Goal: Task Accomplishment & Management: Complete application form

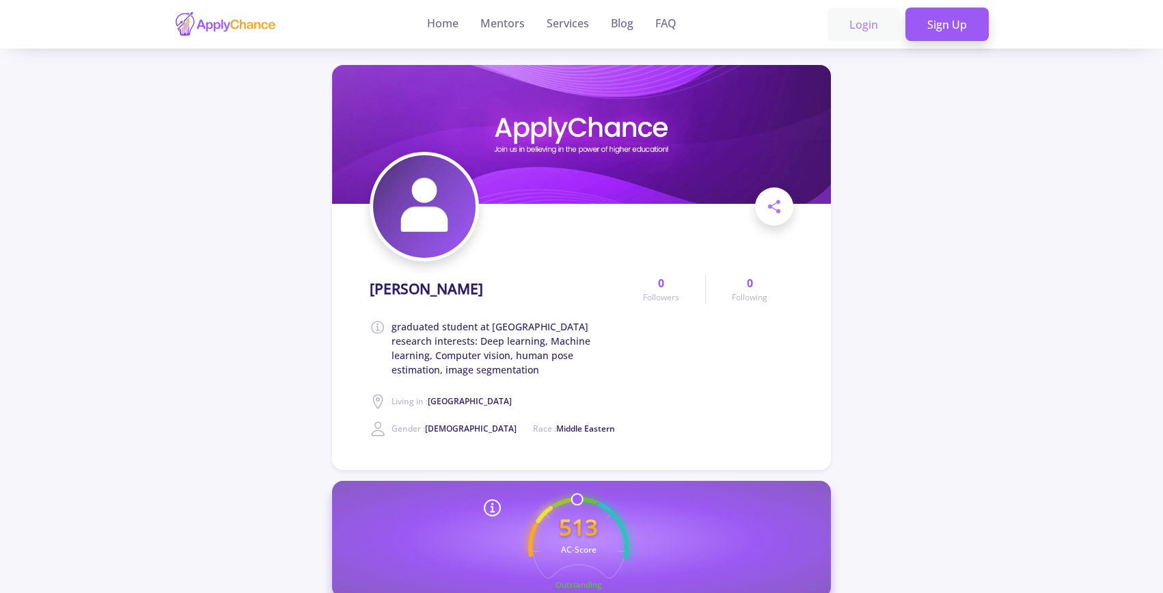
click at [855, 25] on link "Login" at bounding box center [864, 25] width 72 height 34
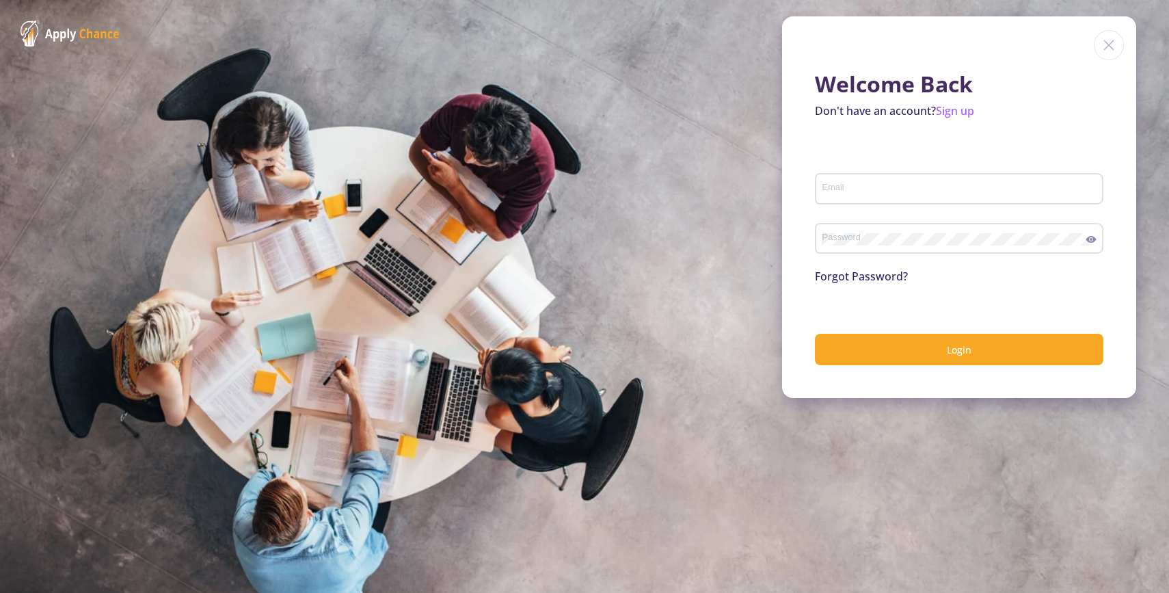
type input "[EMAIL_ADDRESS][DOMAIN_NAME]"
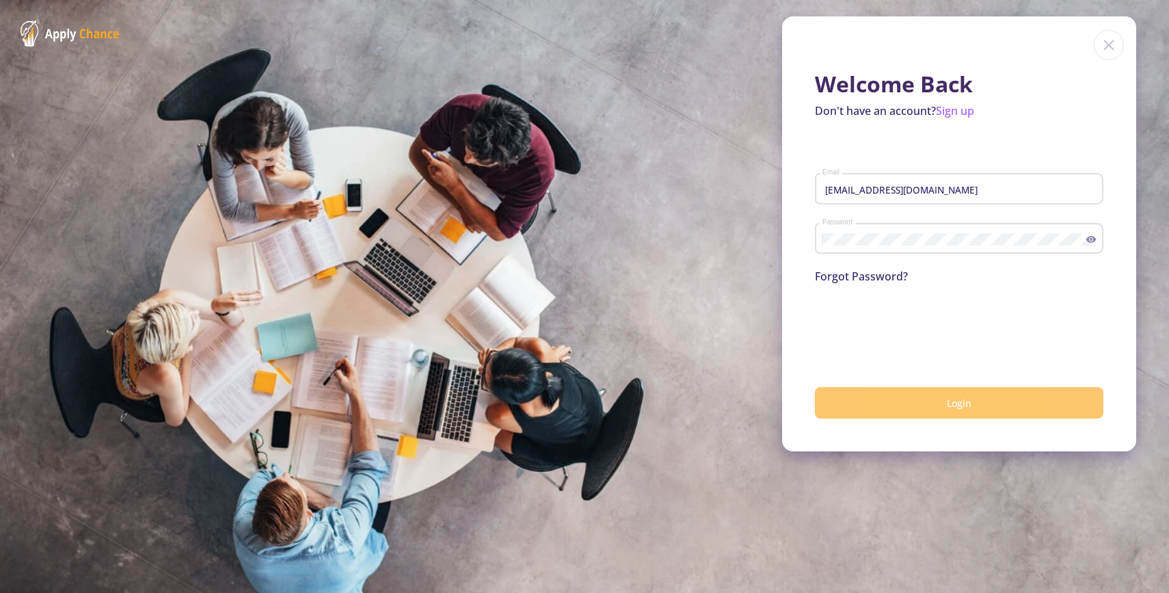
click at [911, 407] on button "Login" at bounding box center [959, 403] width 288 height 32
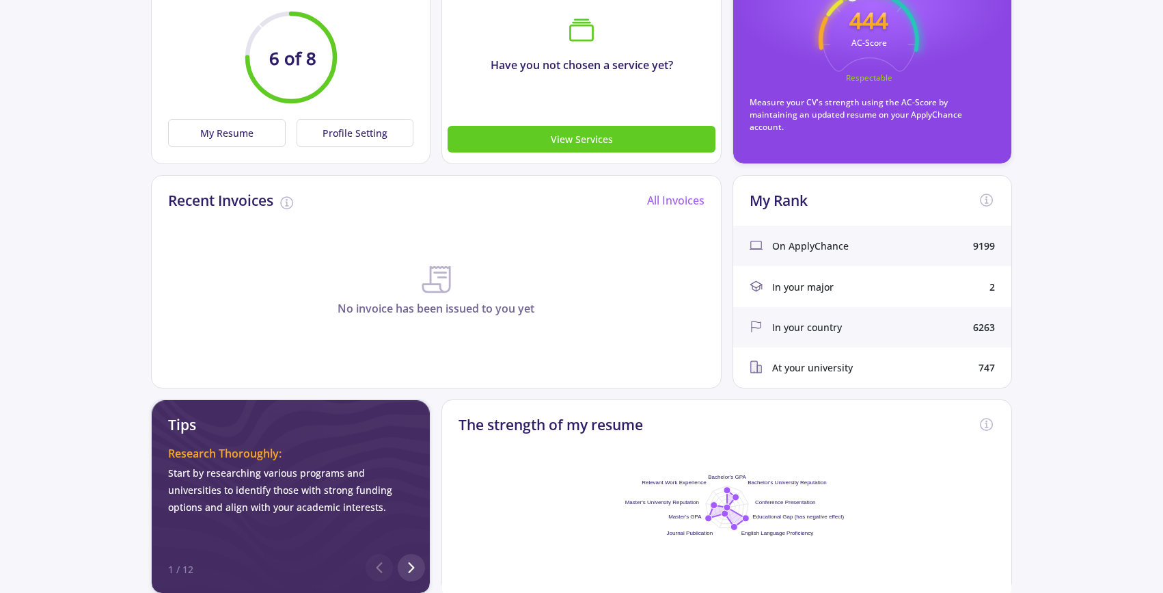
scroll to position [118, 0]
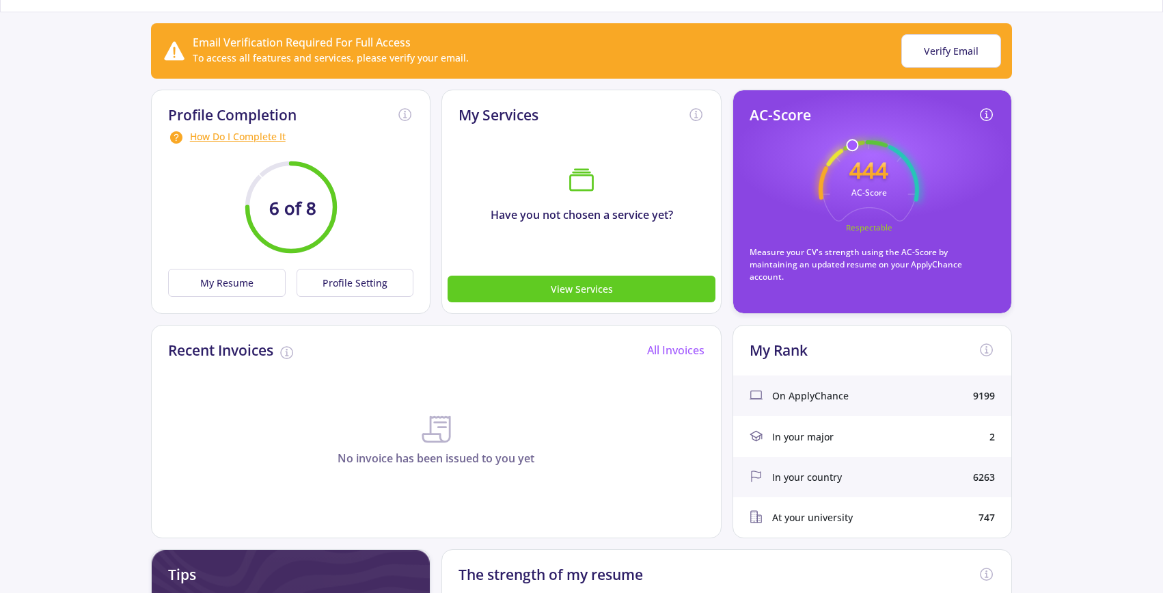
click at [267, 209] on circle at bounding box center [290, 206] width 87 height 87
click at [227, 136] on div "How Do I Complete It" at bounding box center [291, 137] width 246 height 16
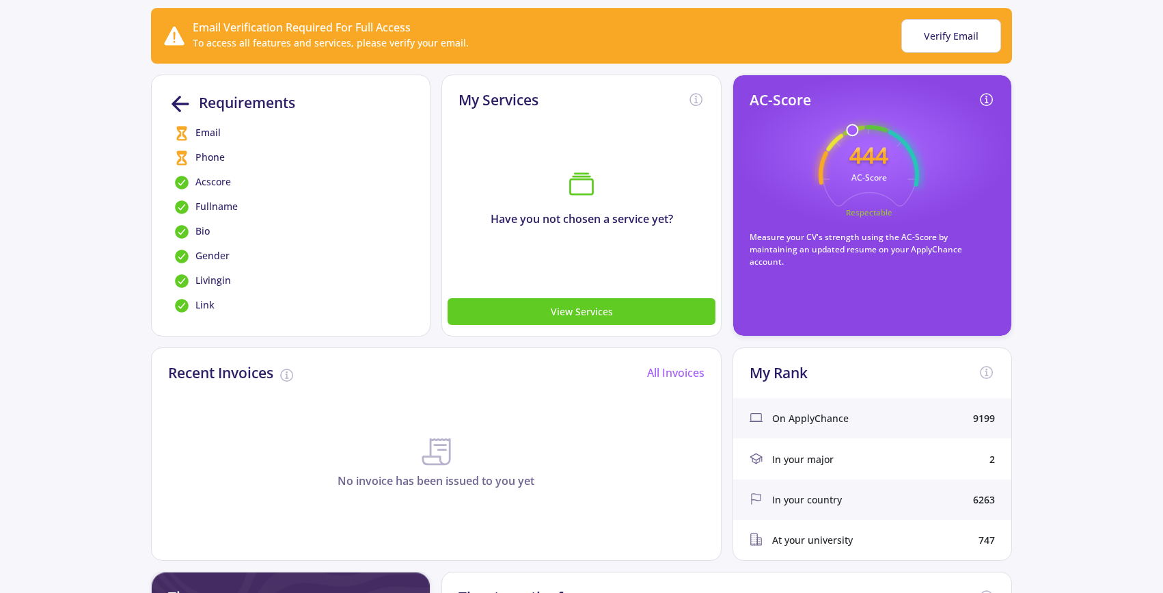
scroll to position [137, 0]
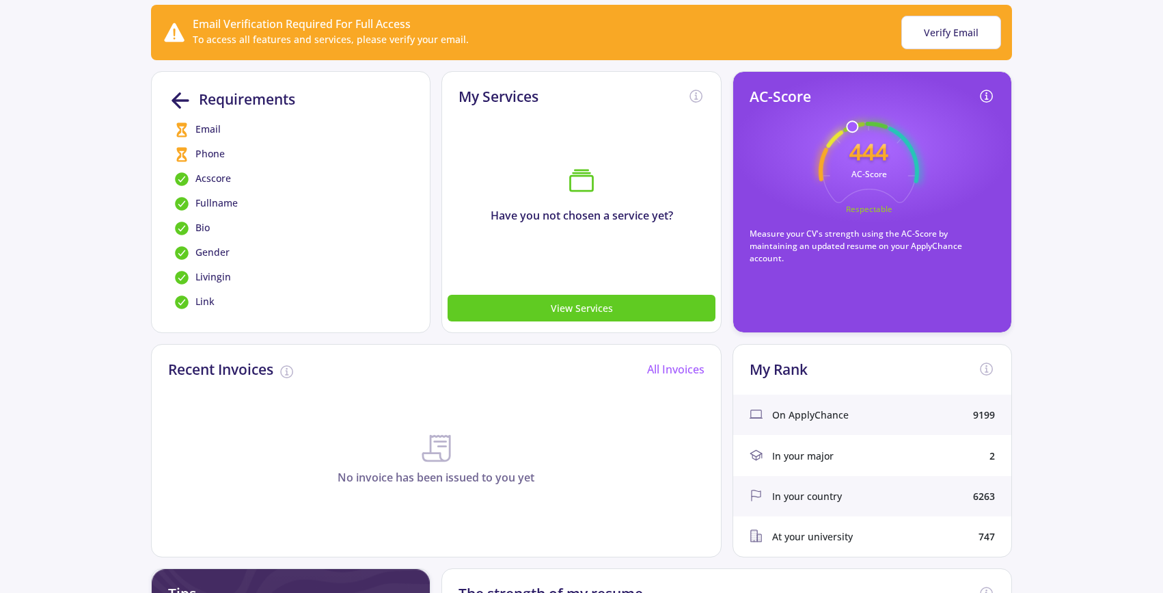
click at [206, 179] on span "Acscore" at bounding box center [214, 179] width 36 height 16
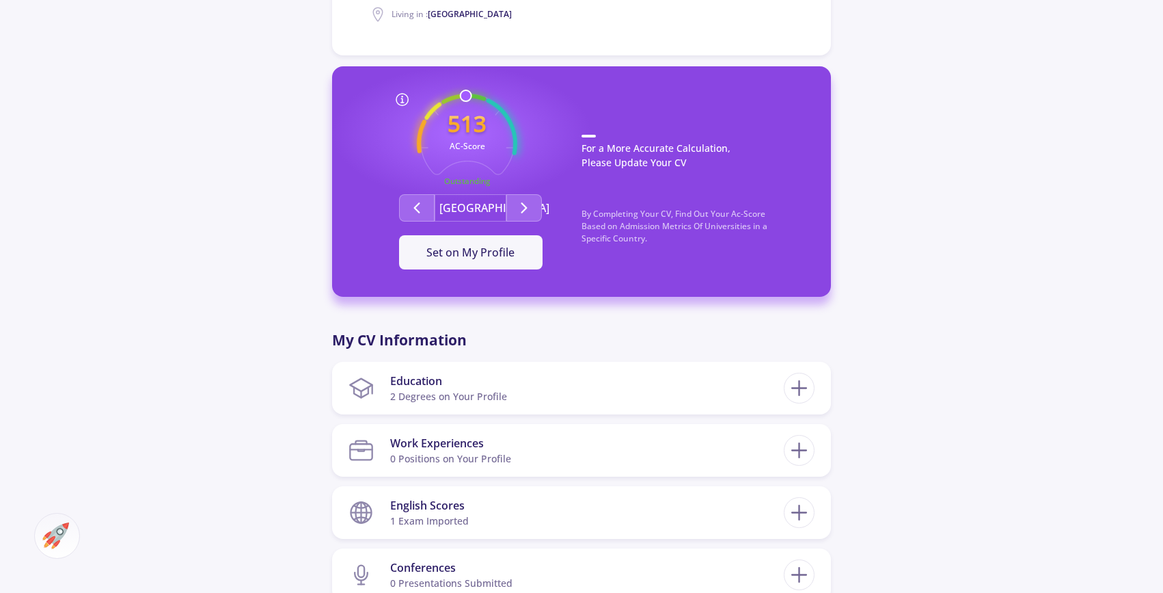
scroll to position [389, 0]
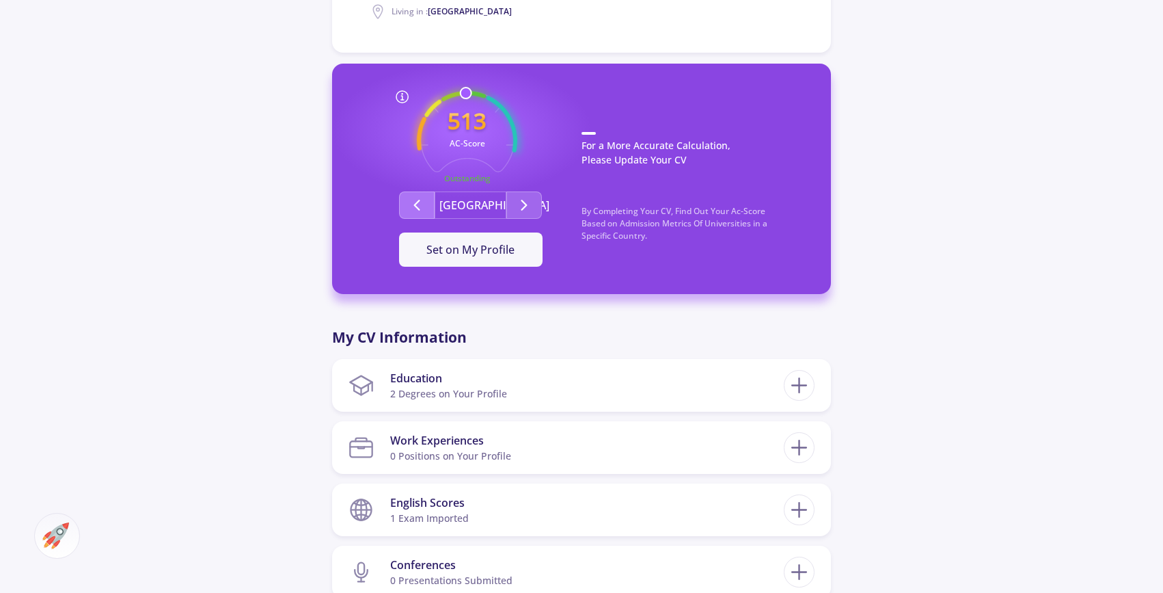
click at [409, 206] on icon "Second group" at bounding box center [417, 205] width 16 height 16
click at [525, 209] on icon "Second group" at bounding box center [524, 205] width 16 height 16
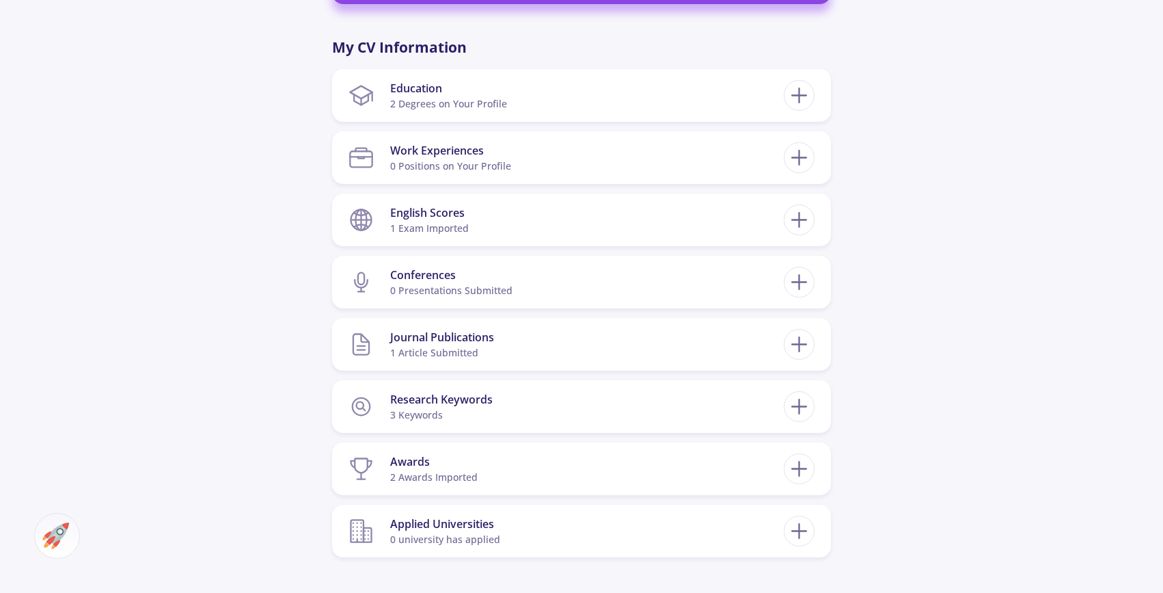
scroll to position [682, 0]
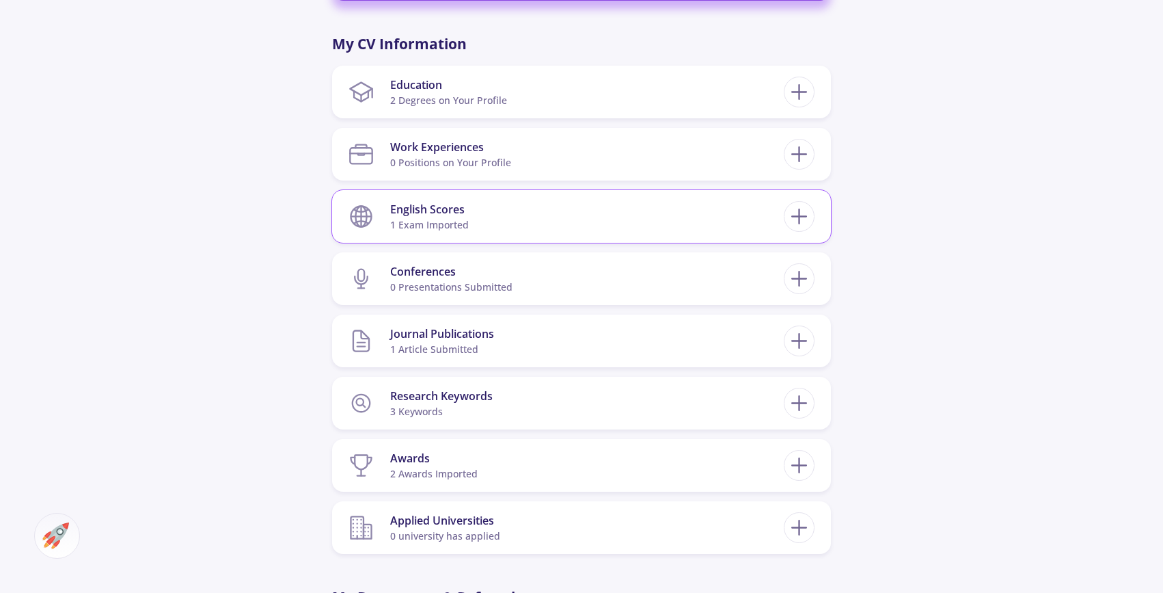
click at [574, 220] on section "English Scores 1 exam imported" at bounding box center [566, 217] width 435 height 42
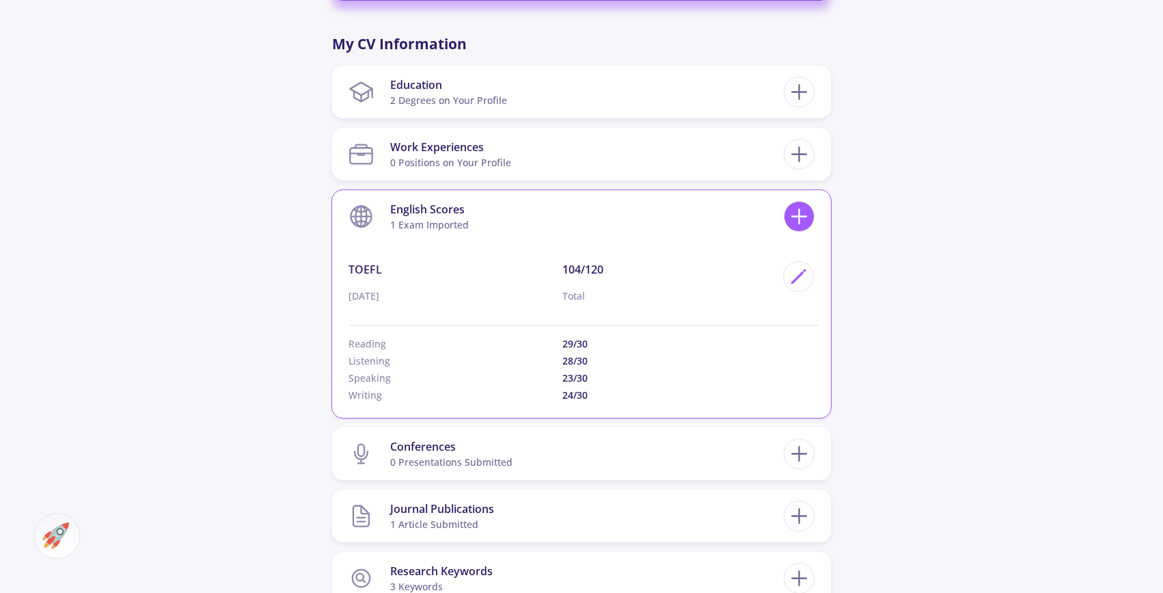
click at [797, 217] on line at bounding box center [799, 217] width 14 height 0
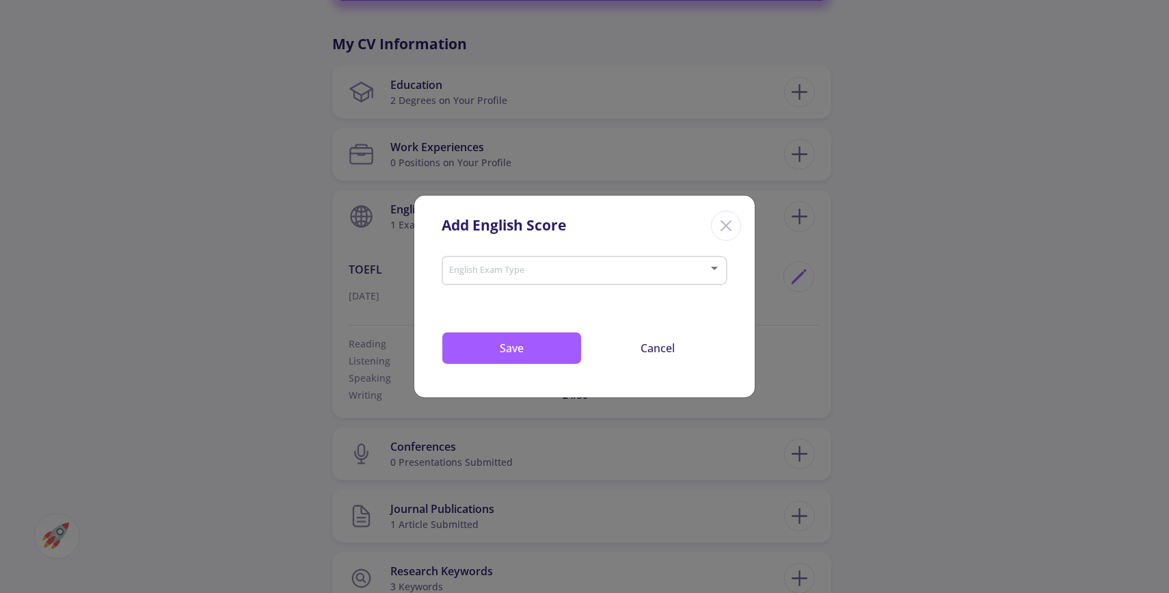
click at [476, 269] on span at bounding box center [580, 271] width 257 height 10
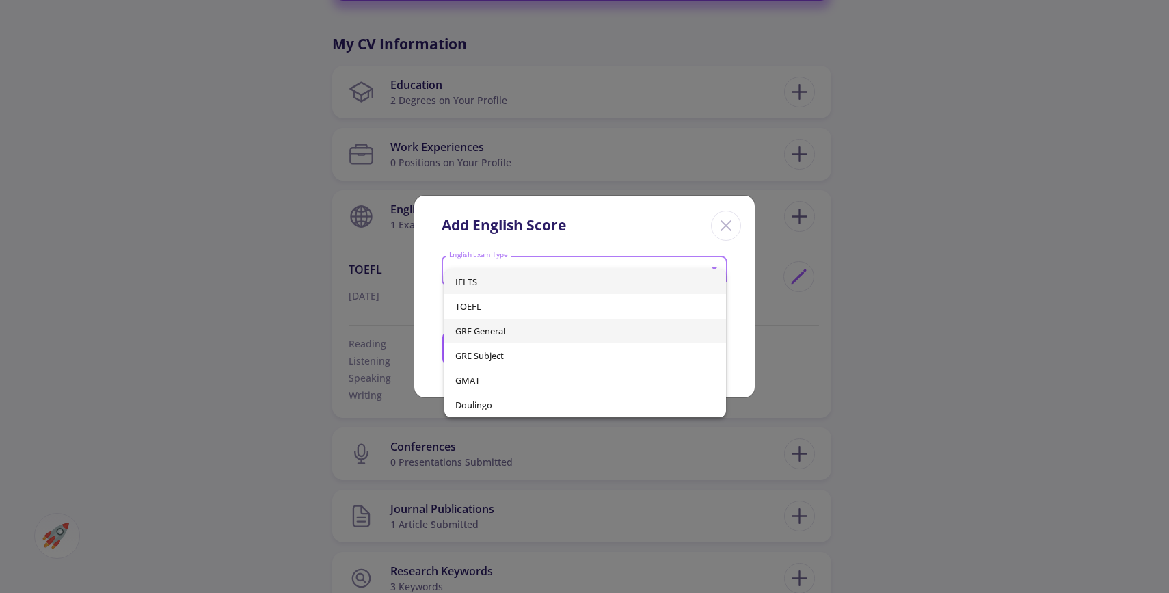
click at [482, 329] on span "GRE General" at bounding box center [585, 331] width 260 height 25
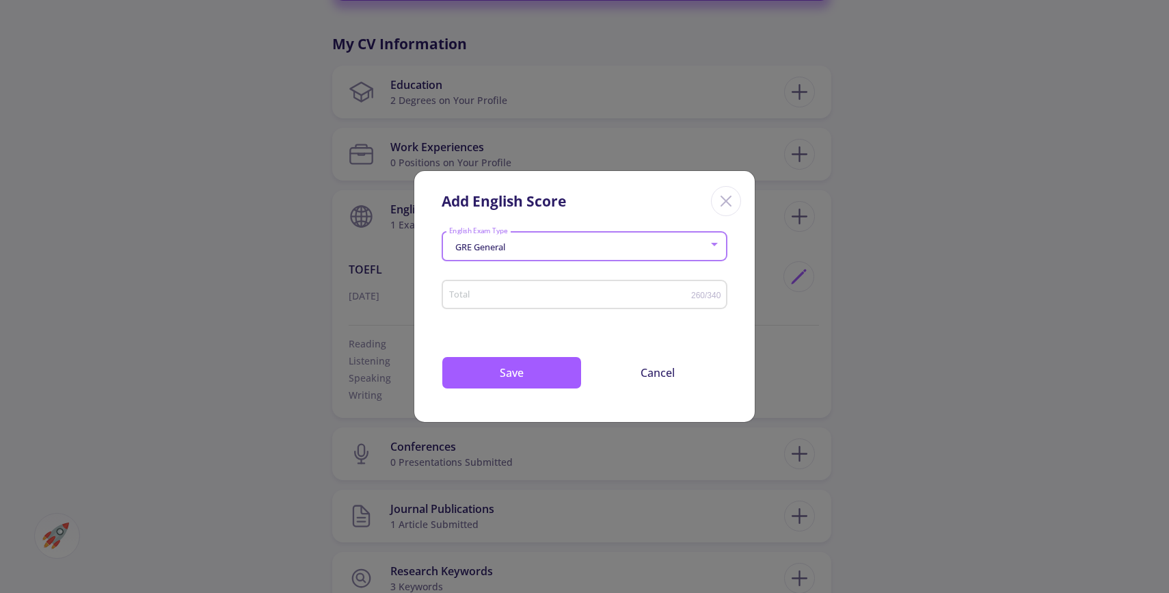
click at [490, 296] on input "Total" at bounding box center [569, 295] width 243 height 10
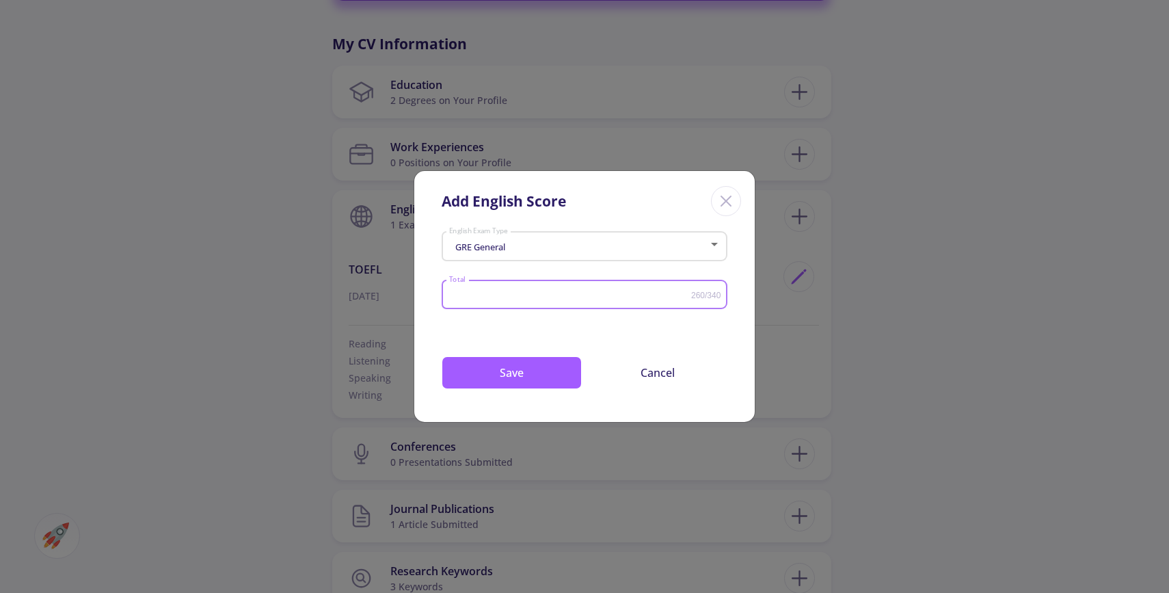
click at [483, 295] on input "Total" at bounding box center [569, 295] width 243 height 10
type input "325"
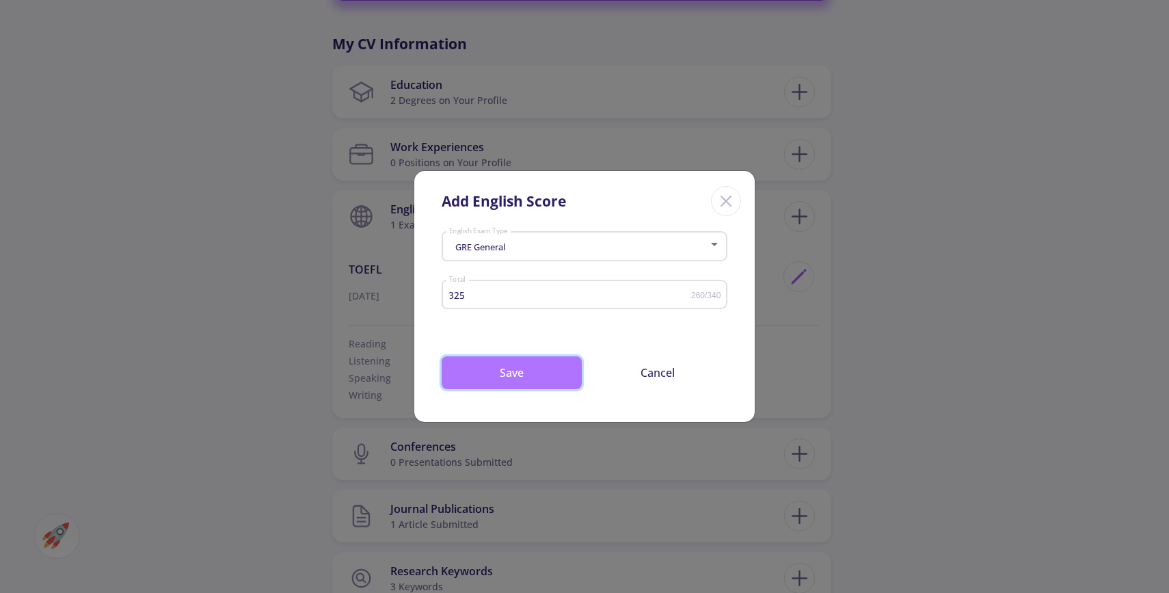
click at [515, 366] on button "Save" at bounding box center [512, 372] width 140 height 33
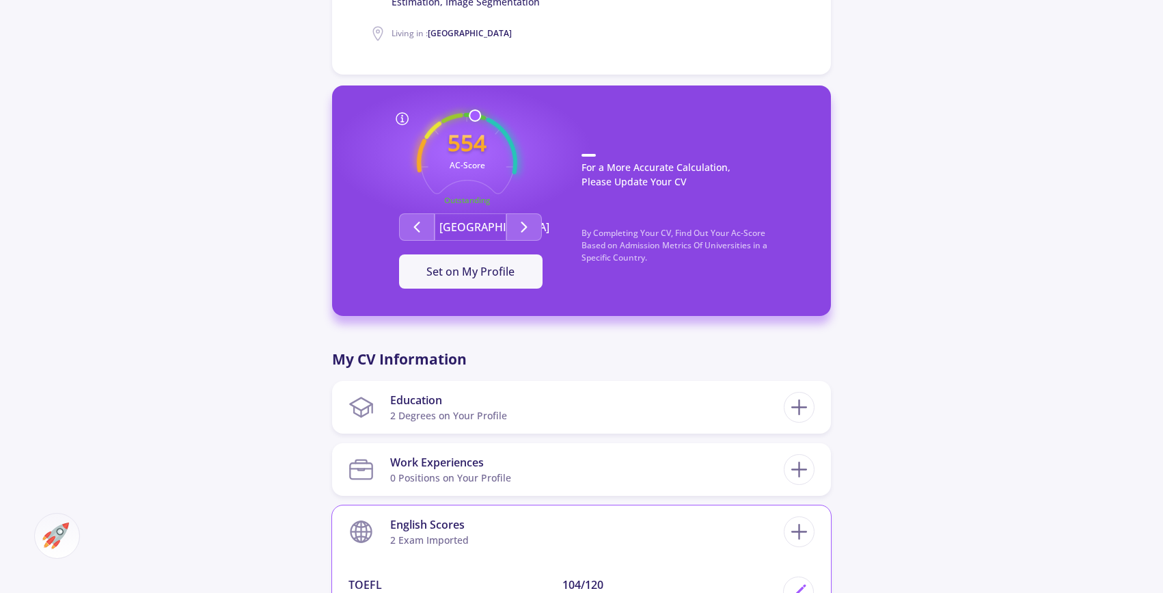
scroll to position [370, 0]
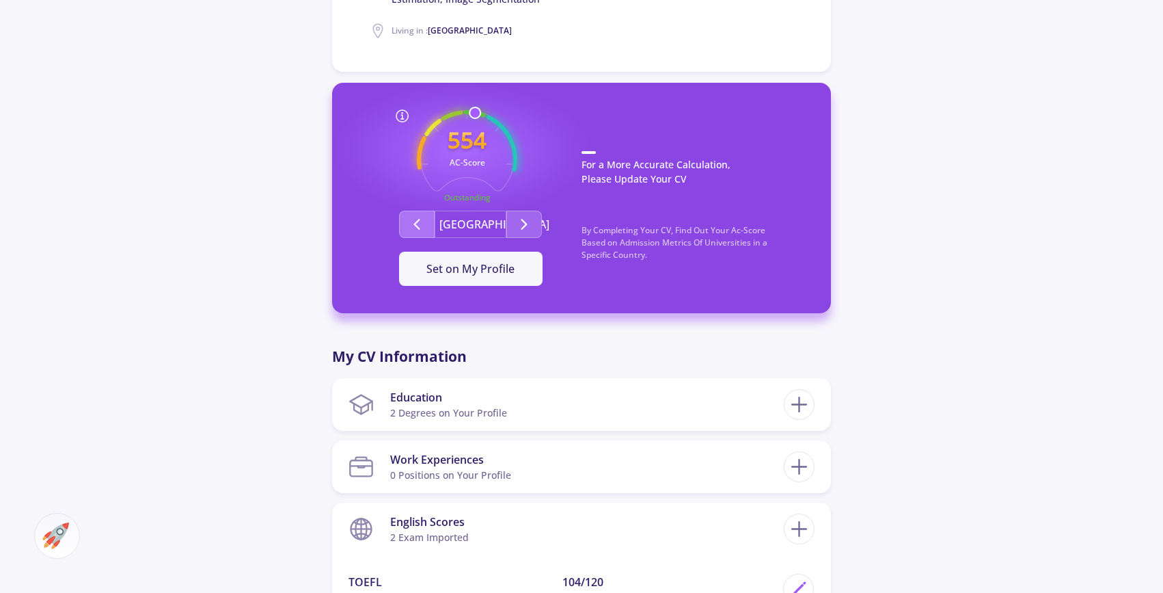
click at [413, 216] on icon "Second group" at bounding box center [417, 224] width 16 height 16
click at [517, 221] on icon "Second group" at bounding box center [524, 224] width 16 height 16
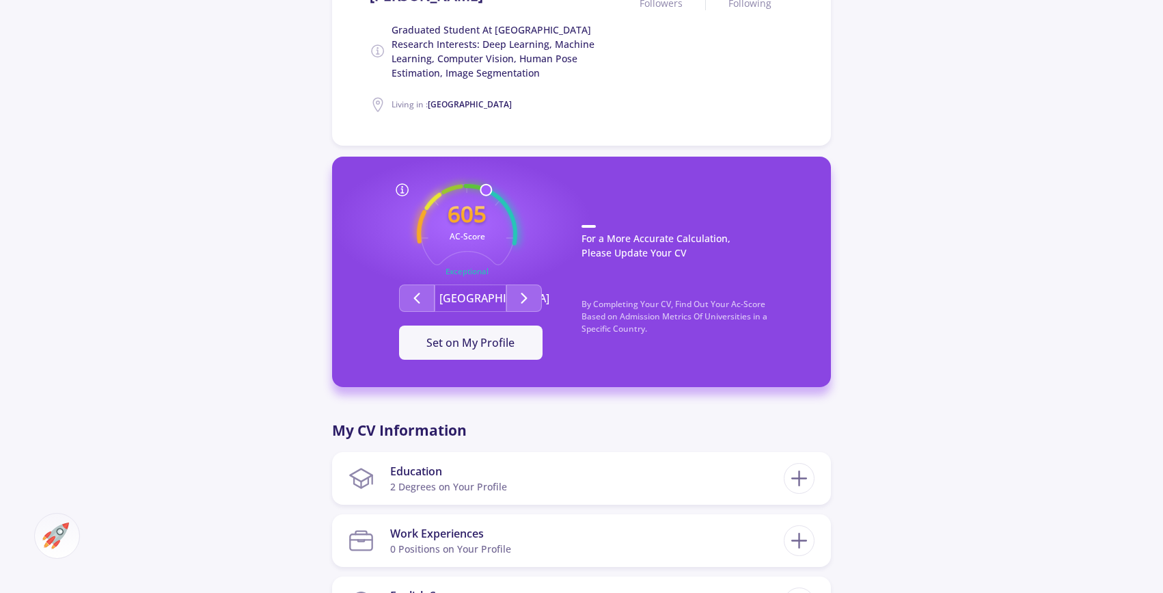
scroll to position [0, 0]
